Goal: Find specific page/section

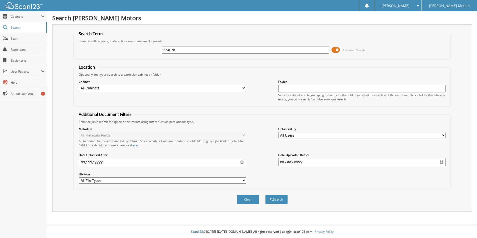
type input "a5407a"
click at [265, 195] on button "Search" at bounding box center [276, 199] width 23 height 9
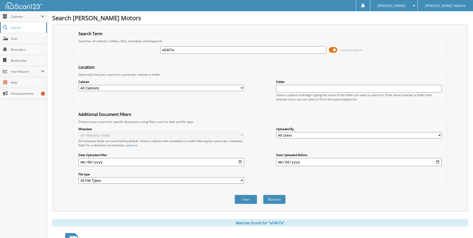
click at [26, 28] on span "Search" at bounding box center [27, 28] width 33 height 4
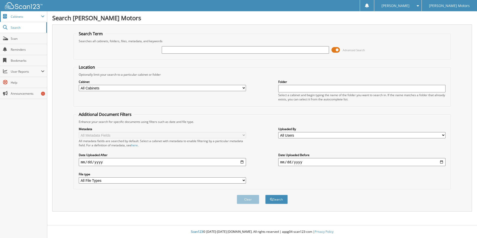
click at [21, 19] on span "Cabinets" at bounding box center [23, 16] width 47 height 11
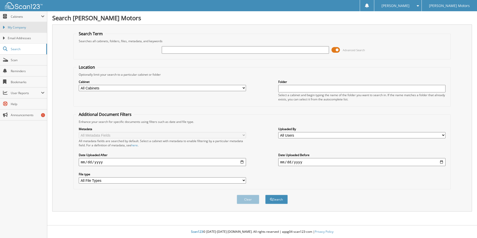
click at [24, 27] on span "My Company" at bounding box center [26, 27] width 37 height 5
